Goal: Transaction & Acquisition: Book appointment/travel/reservation

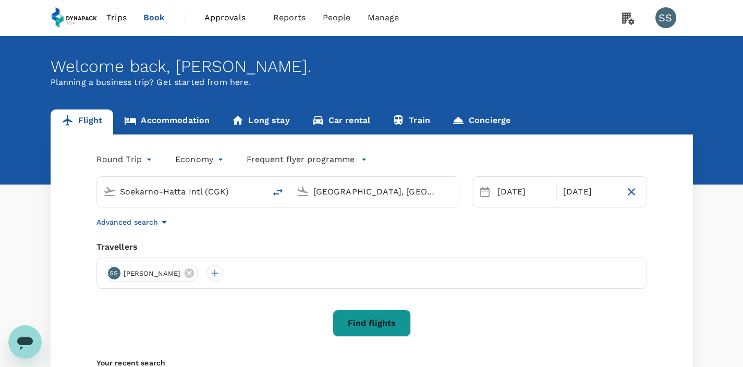
click at [413, 121] on link "Train" at bounding box center [411, 121] width 60 height 25
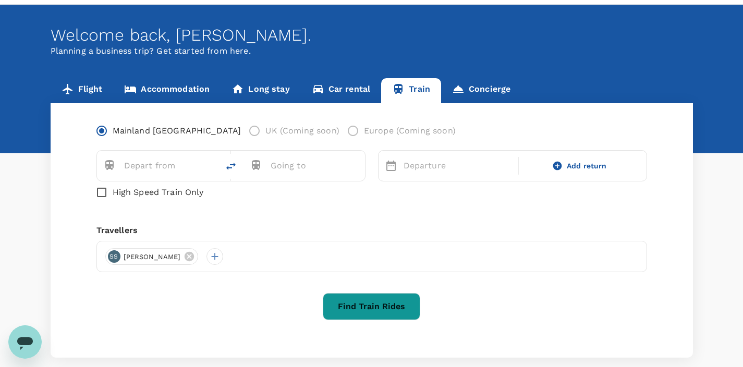
scroll to position [68, 0]
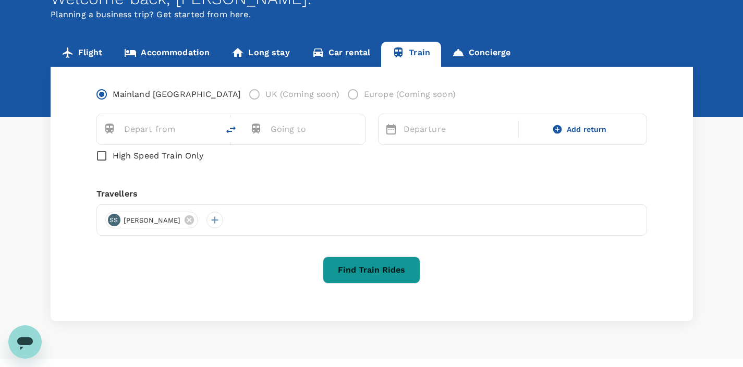
click at [342, 93] on label "Europe (Coming soon)" at bounding box center [399, 94] width 114 height 22
click at [243, 96] on label "UK (Coming soon)" at bounding box center [290, 94] width 95 height 22
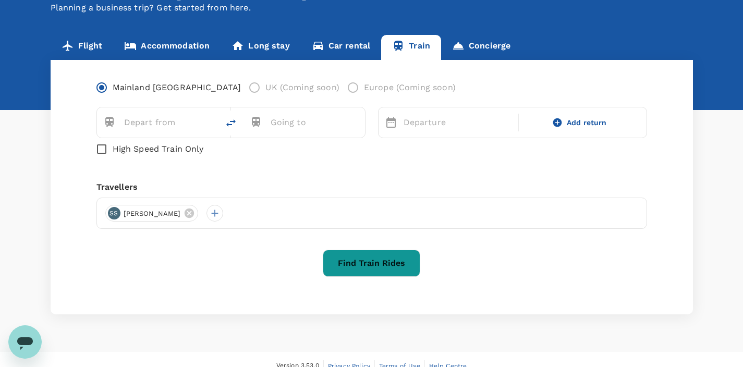
scroll to position [62, 0]
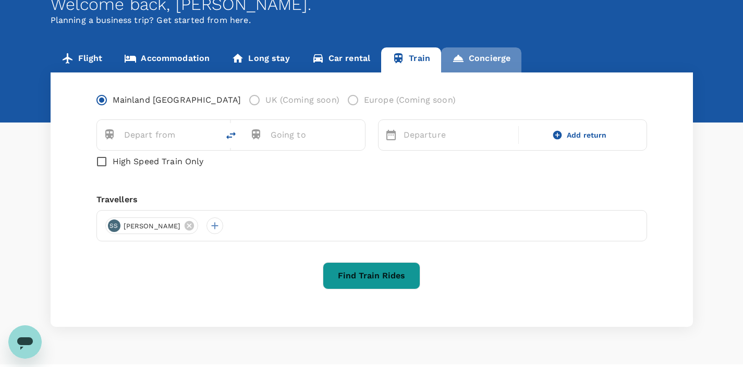
click at [487, 59] on link "Concierge" at bounding box center [481, 59] width 80 height 25
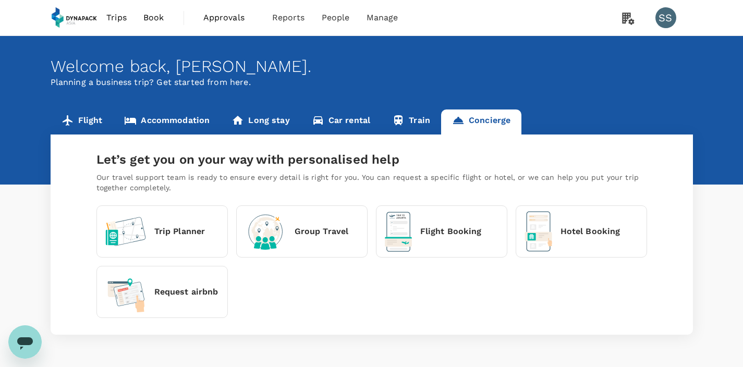
click at [160, 17] on span "Book" at bounding box center [153, 17] width 21 height 13
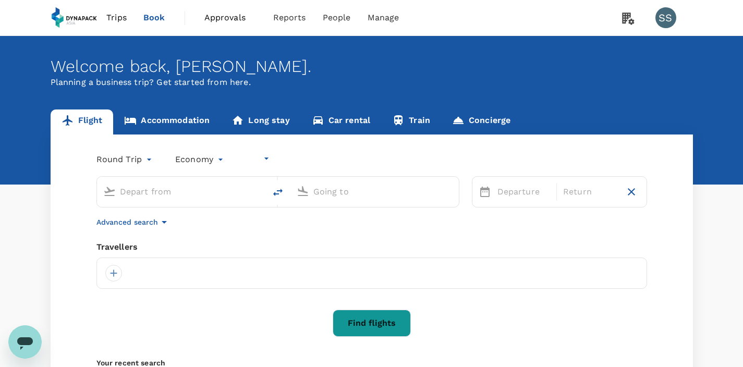
type input "Soekarno-Hatta Intl (CGK)"
type input "[GEOGRAPHIC_DATA], [GEOGRAPHIC_DATA] (any)"
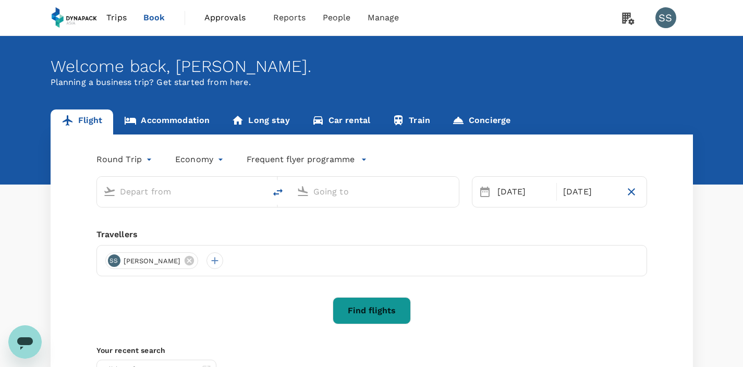
type input "Soekarno-Hatta Intl (CGK)"
type input "[GEOGRAPHIC_DATA], [GEOGRAPHIC_DATA] (any)"
type input "Soekarno-Hatta Intl (CGK)"
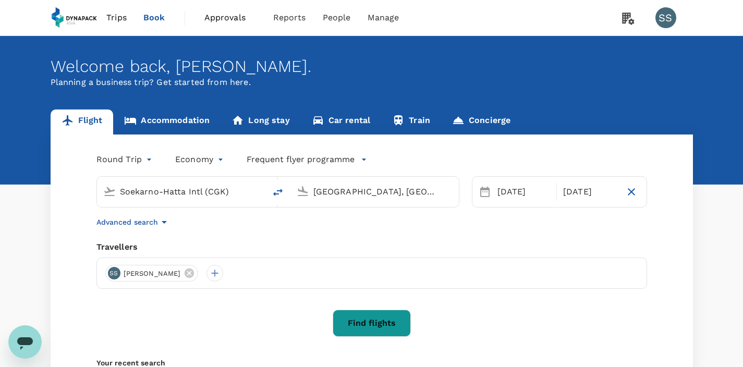
click at [424, 191] on input "[GEOGRAPHIC_DATA], [GEOGRAPHIC_DATA] (any)" at bounding box center [375, 191] width 124 height 16
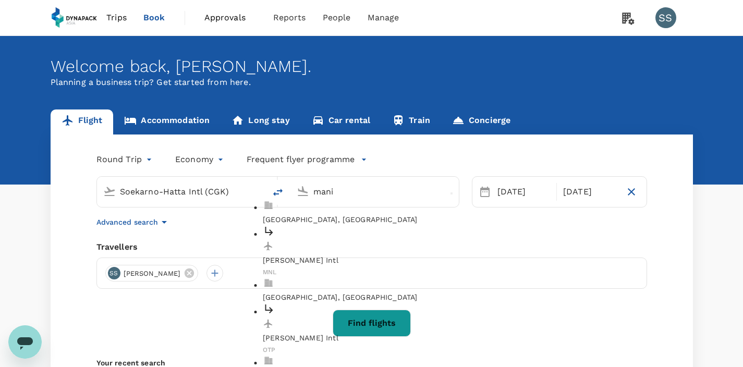
click at [354, 255] on p "[PERSON_NAME] Intl" at bounding box center [383, 260] width 240 height 10
type input "[PERSON_NAME] Intl (MNL)"
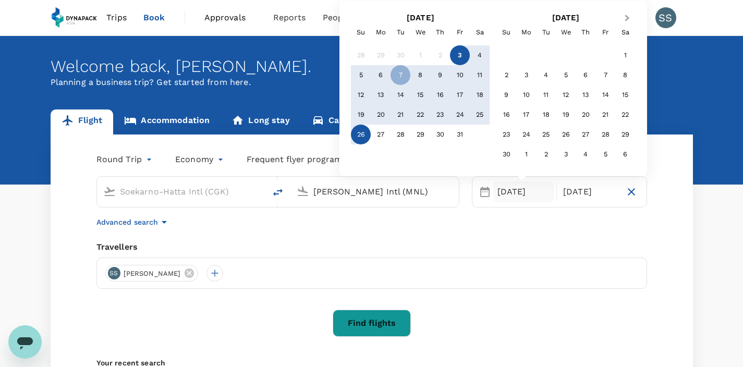
click at [627, 16] on span "Next Month" at bounding box center [627, 19] width 0 height 12
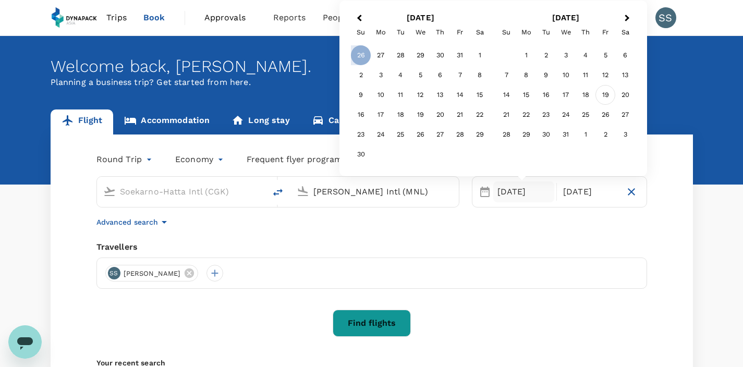
click at [605, 96] on div "19" at bounding box center [605, 95] width 20 height 20
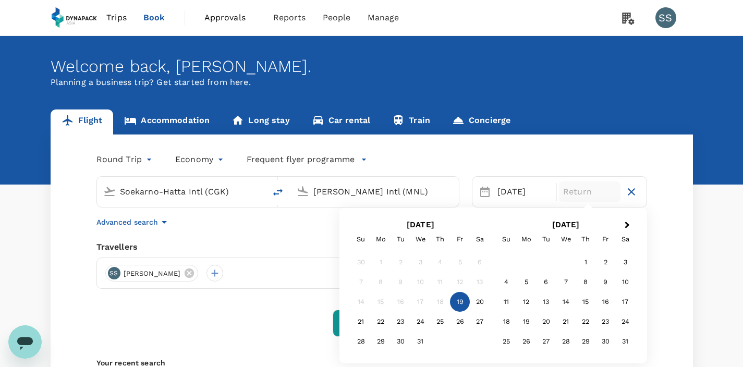
click at [495, 279] on div "[DATE] Su Mo Tu We Th Fr Sa 1 2 3 4 5 6 7 8 9 10 11 12 13 14 15 16 17 18 19 20 …" at bounding box center [565, 285] width 145 height 139
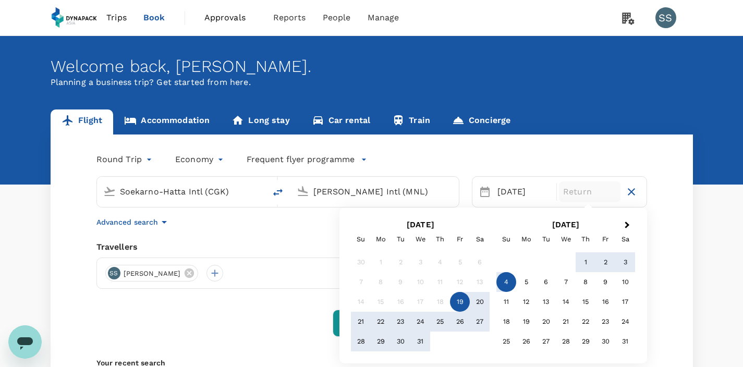
click at [508, 280] on div "4" at bounding box center [506, 282] width 20 height 20
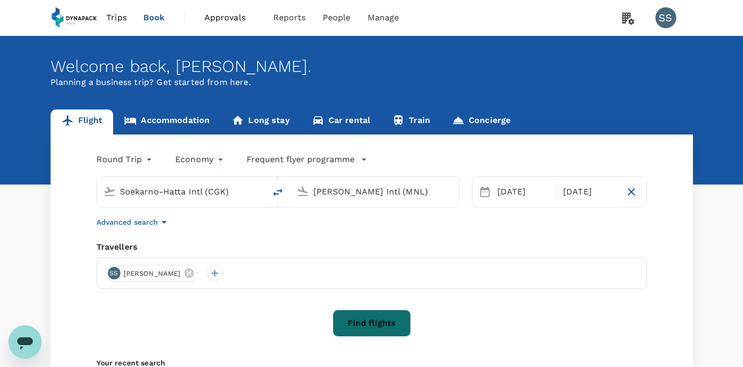
click at [368, 321] on button "Find flights" at bounding box center [372, 323] width 78 height 27
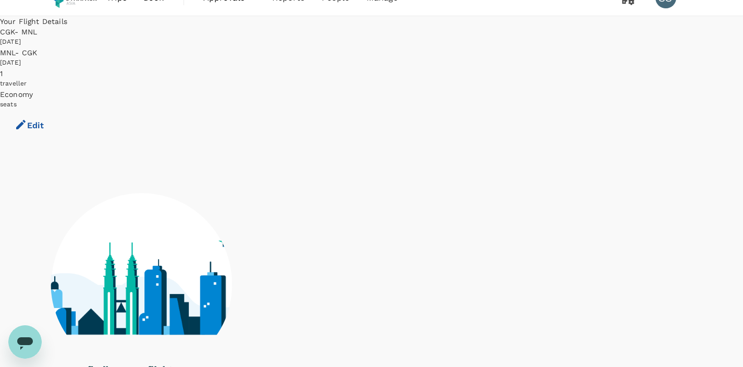
scroll to position [21, 0]
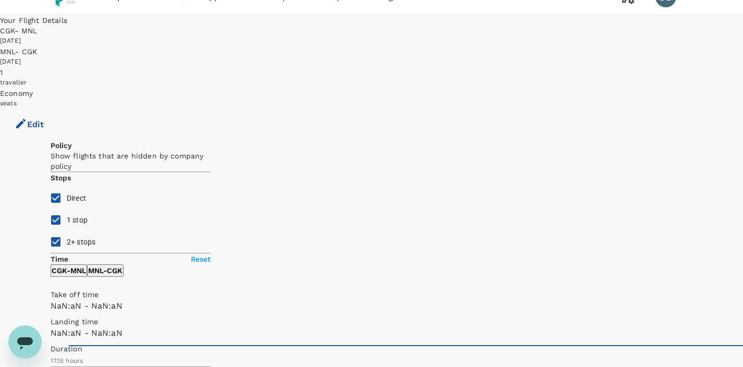
type input "SGD"
type input "1440"
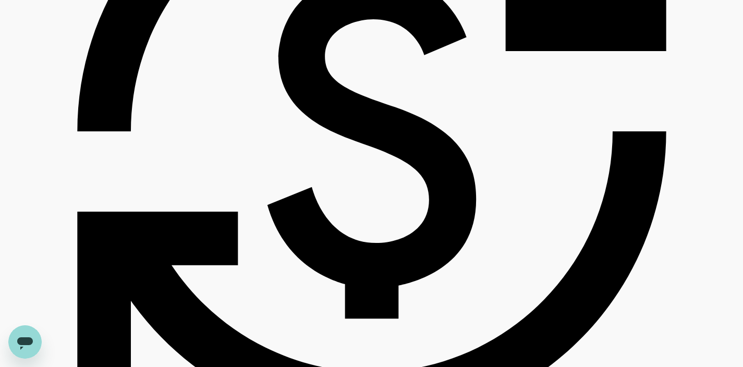
scroll to position [1365, 0]
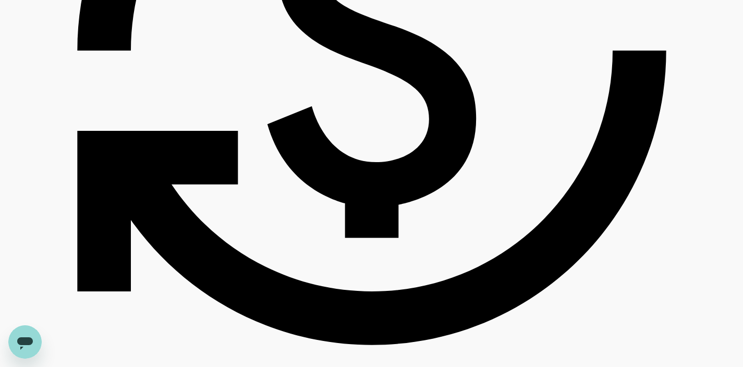
type input "1280"
